Goal: Information Seeking & Learning: Learn about a topic

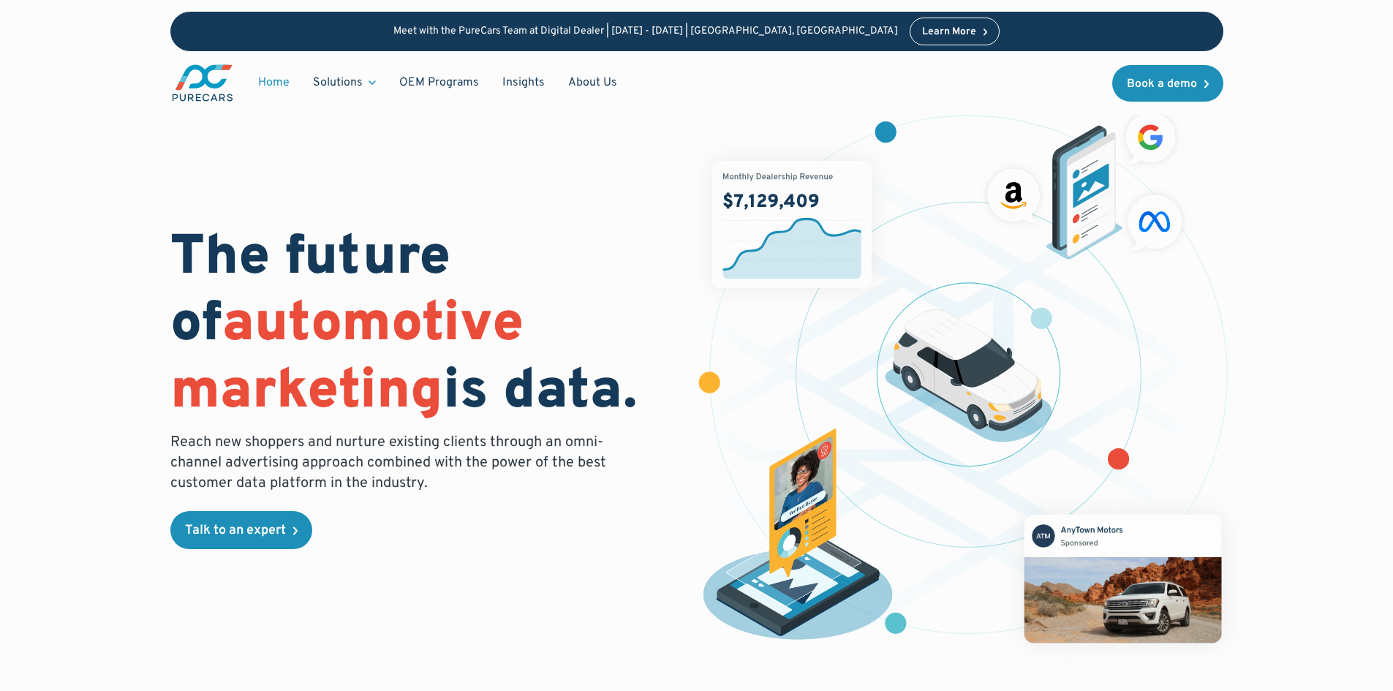
click at [206, 83] on img "main" at bounding box center [202, 83] width 64 height 40
click at [574, 80] on link "About Us" at bounding box center [593, 83] width 72 height 28
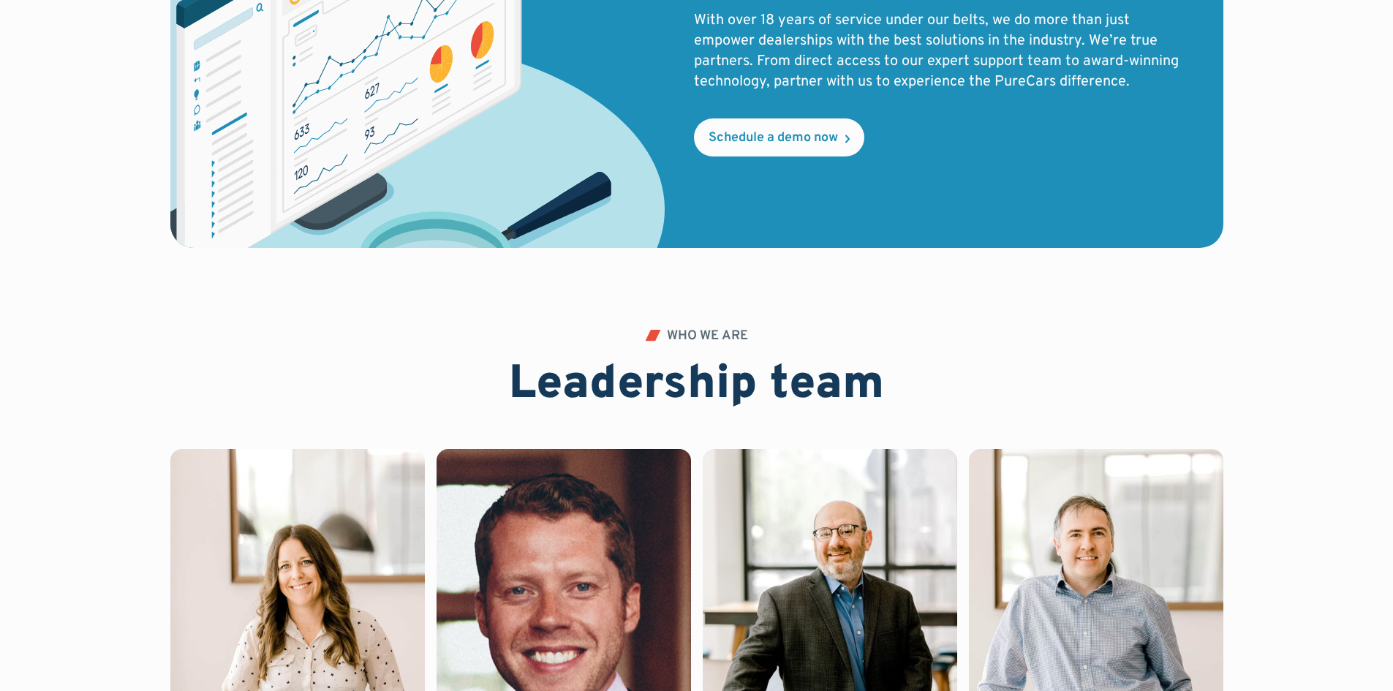
scroll to position [3072, 0]
